Goal: Task Accomplishment & Management: Complete application form

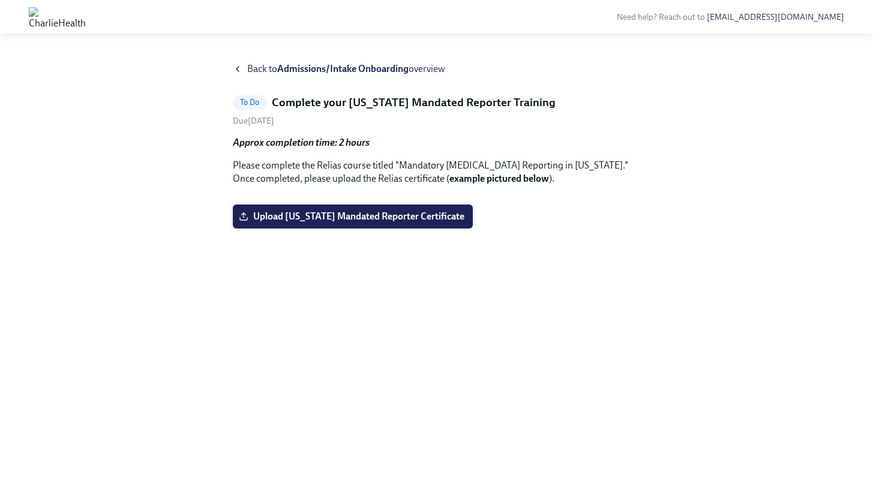
click at [289, 223] on span "Upload [US_STATE] Mandated Reporter Certificate" at bounding box center [352, 217] width 223 height 12
click at [0, 0] on input "Upload [US_STATE] Mandated Reporter Certificate" at bounding box center [0, 0] width 0 height 0
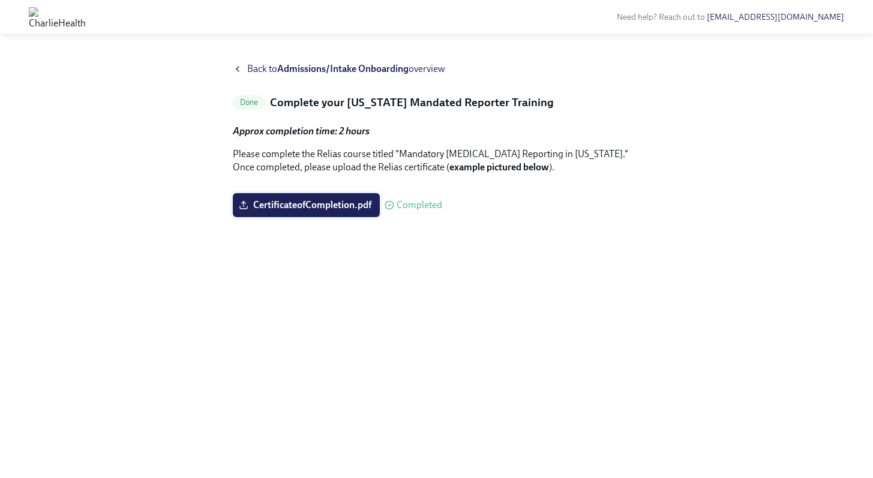
click at [313, 211] on span "CertificateofCompletion.pdf" at bounding box center [306, 205] width 130 height 12
click at [0, 0] on input "CertificateofCompletion.pdf" at bounding box center [0, 0] width 0 height 0
